Goal: Navigation & Orientation: Find specific page/section

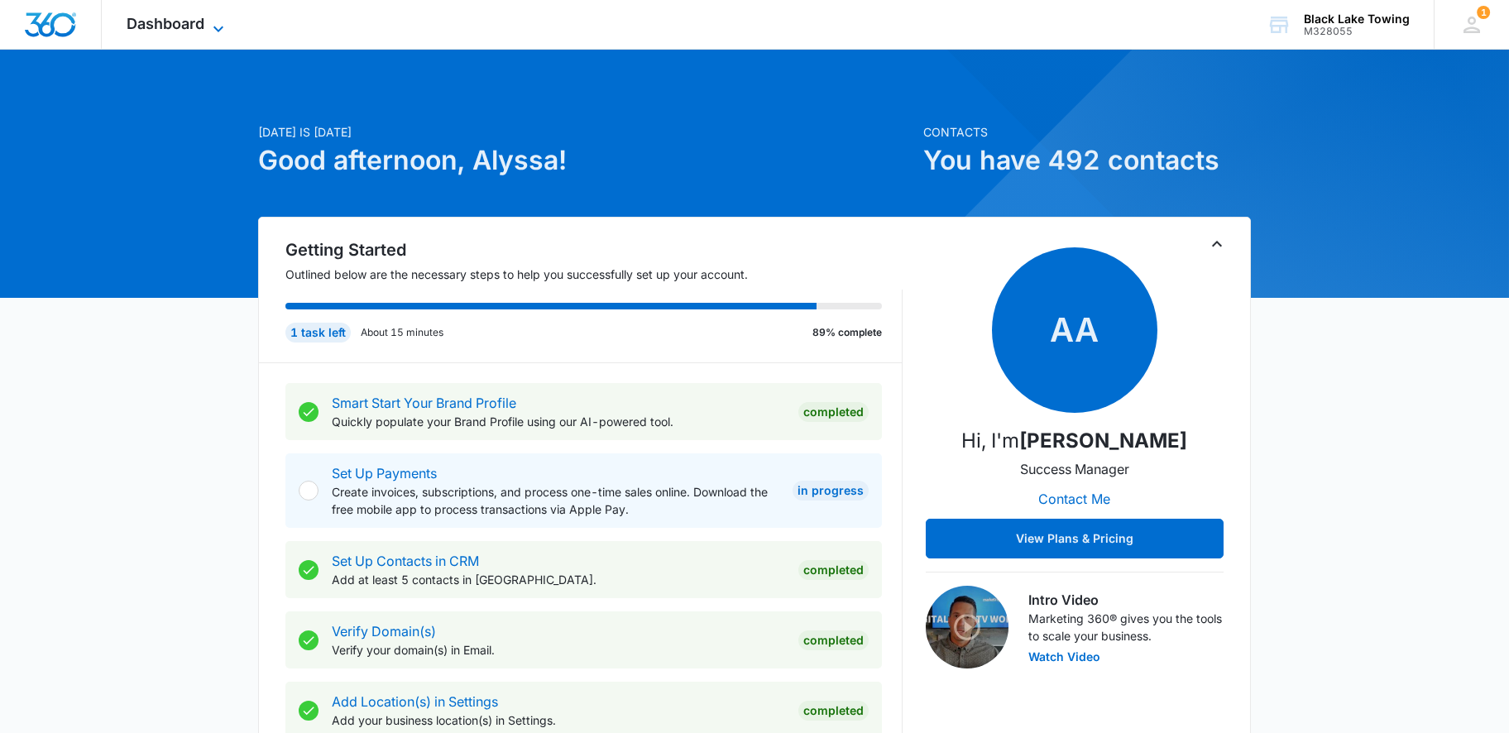
click at [199, 28] on span "Dashboard" at bounding box center [166, 23] width 78 height 17
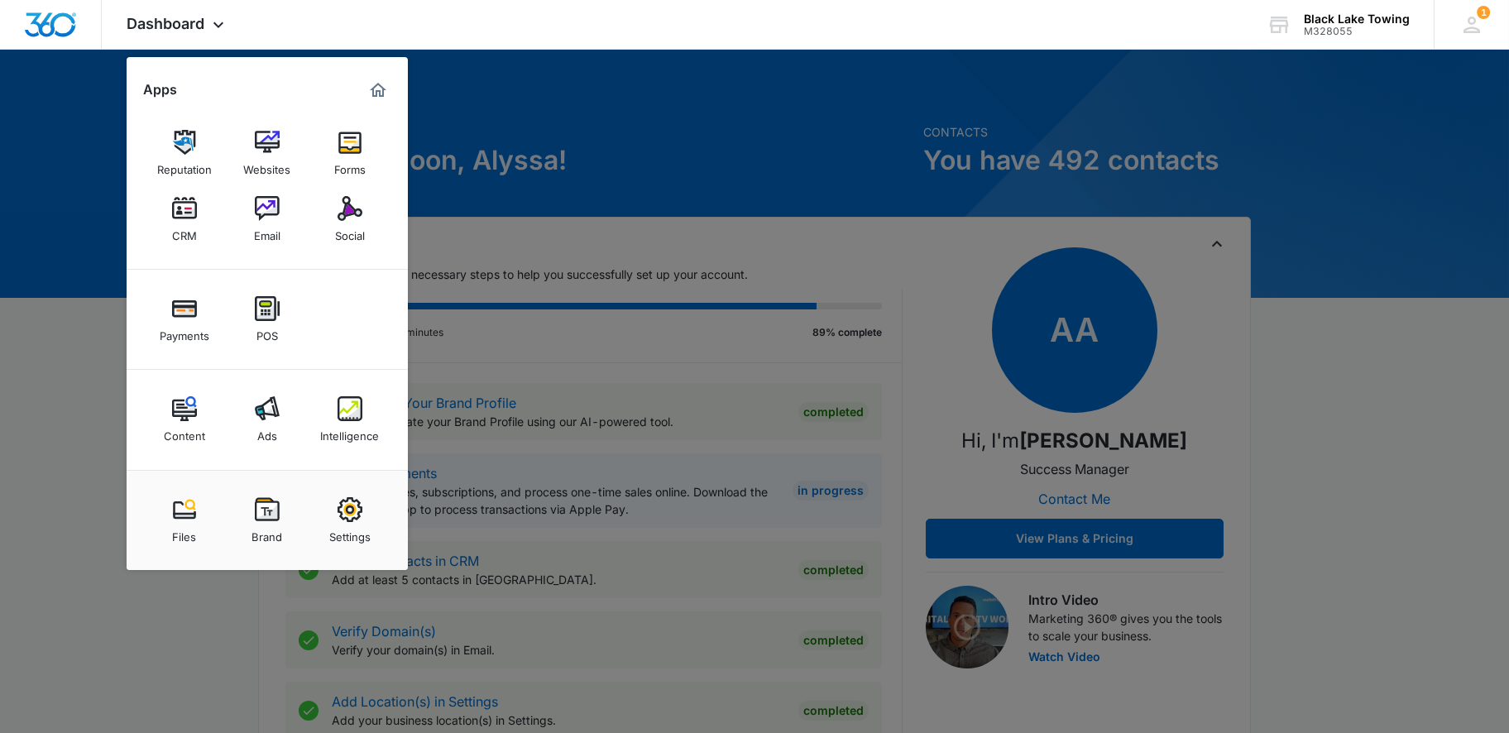
click at [557, 79] on div at bounding box center [754, 366] width 1509 height 733
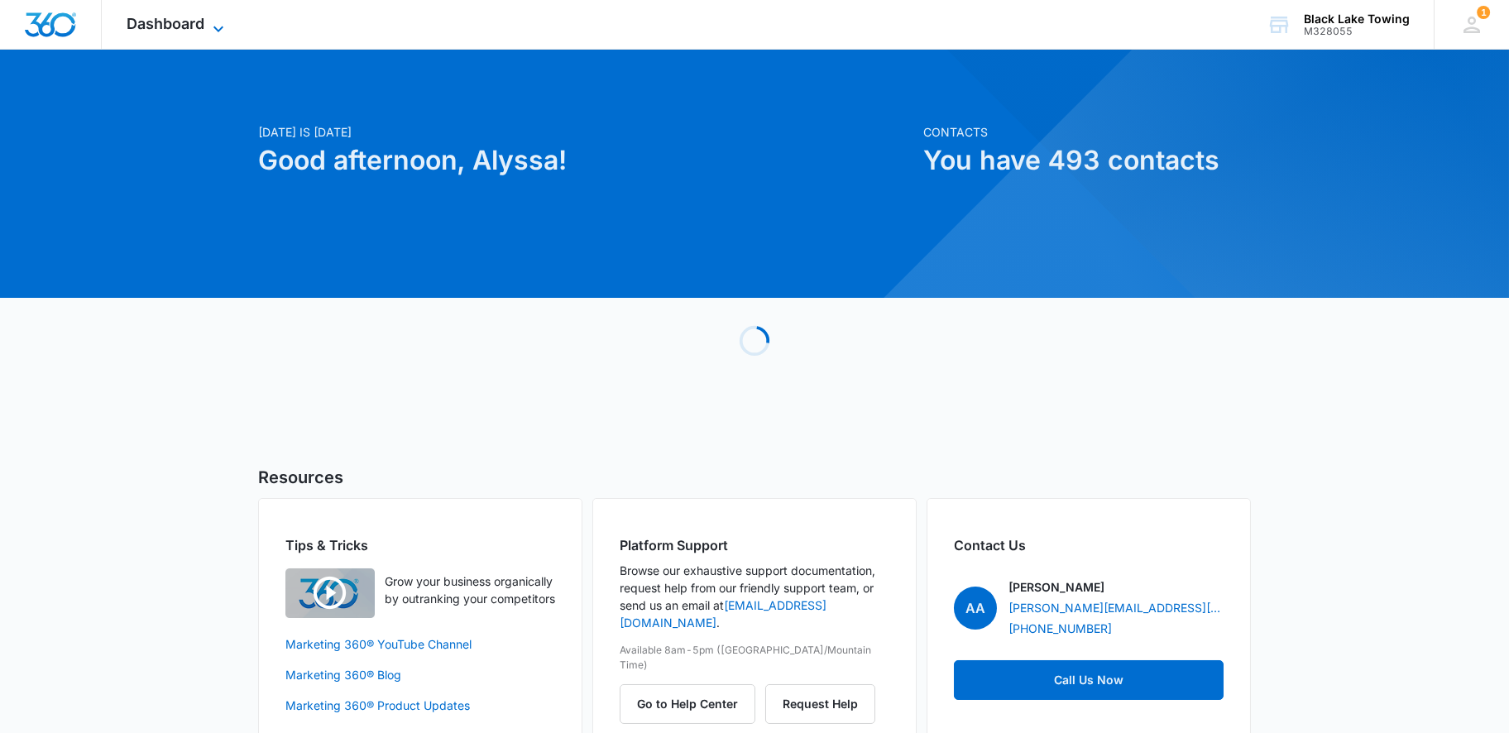
click at [203, 19] on div "Dashboard Apps Reputation Websites Forms CRM Email Social Payments POS Content …" at bounding box center [177, 24] width 151 height 49
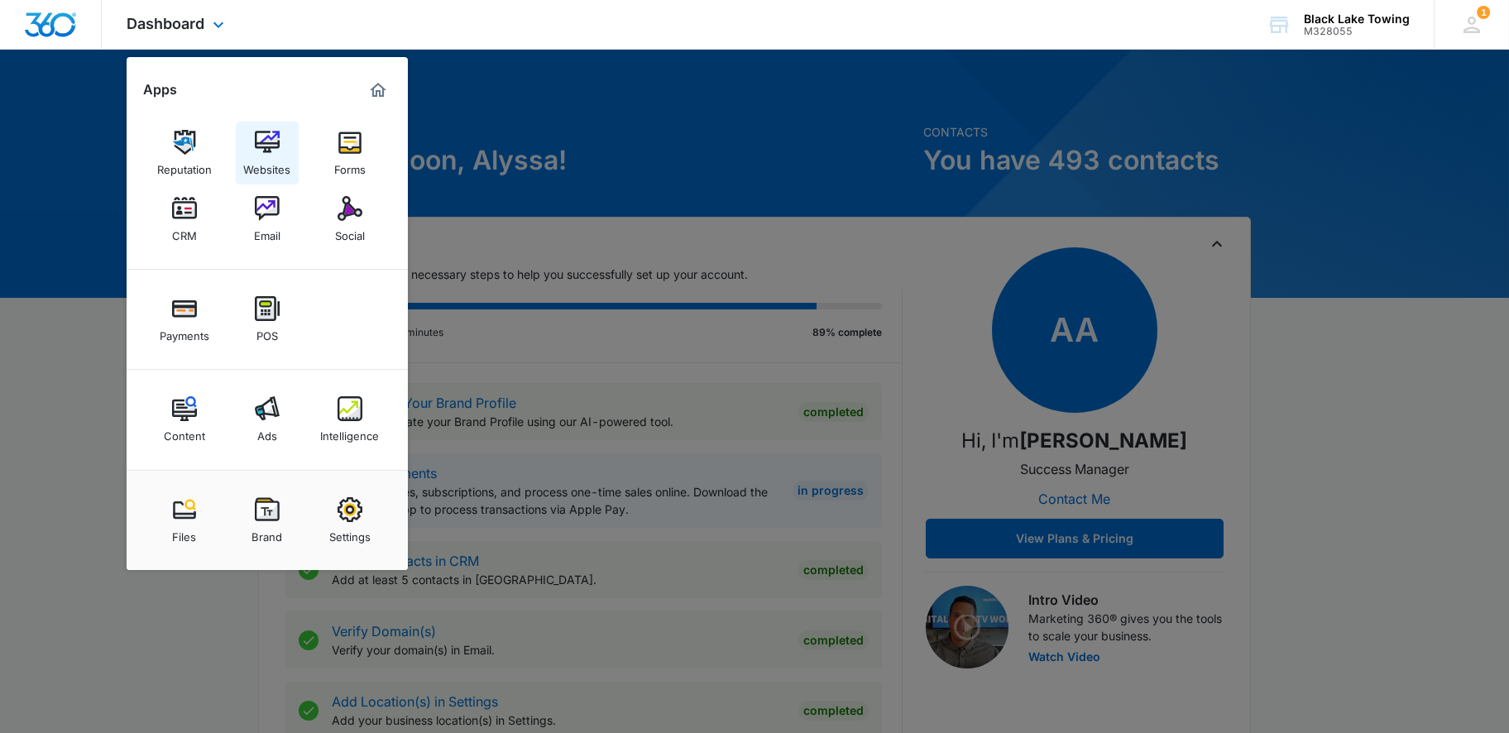
click at [259, 156] on div "Websites" at bounding box center [266, 166] width 47 height 22
